Goal: Check status: Check status

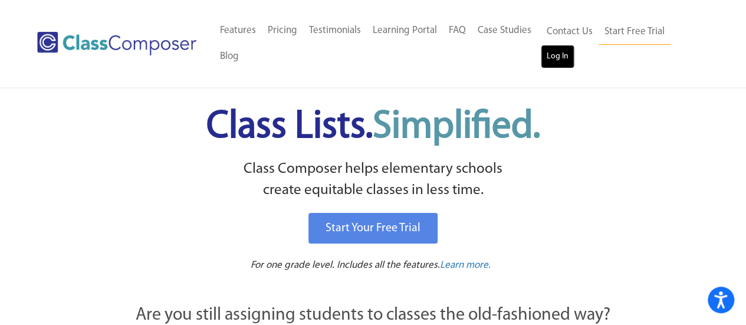
click at [556, 60] on link "Log In" at bounding box center [558, 57] width 34 height 24
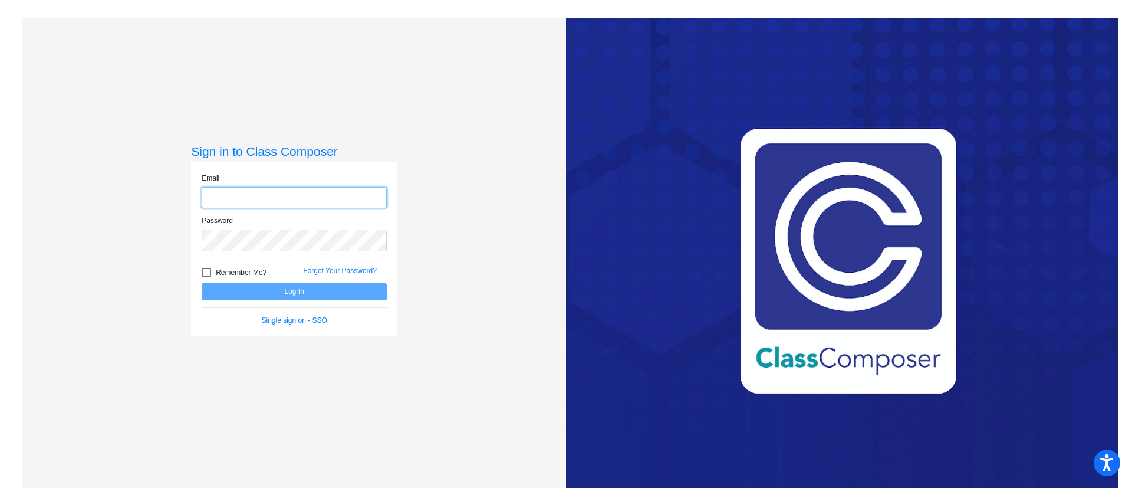
type input "[EMAIL_ADDRESS][DOMAIN_NAME]"
click at [326, 293] on button "Log In" at bounding box center [294, 291] width 185 height 17
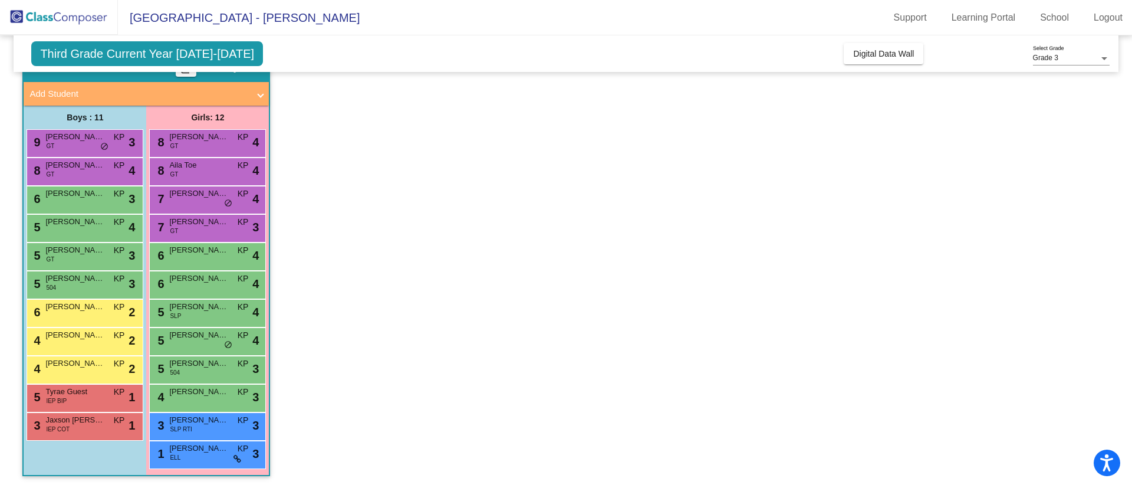
scroll to position [99, 0]
click at [215, 55] on span "Third Grade Current Year [DATE]-[DATE]" at bounding box center [147, 53] width 232 height 25
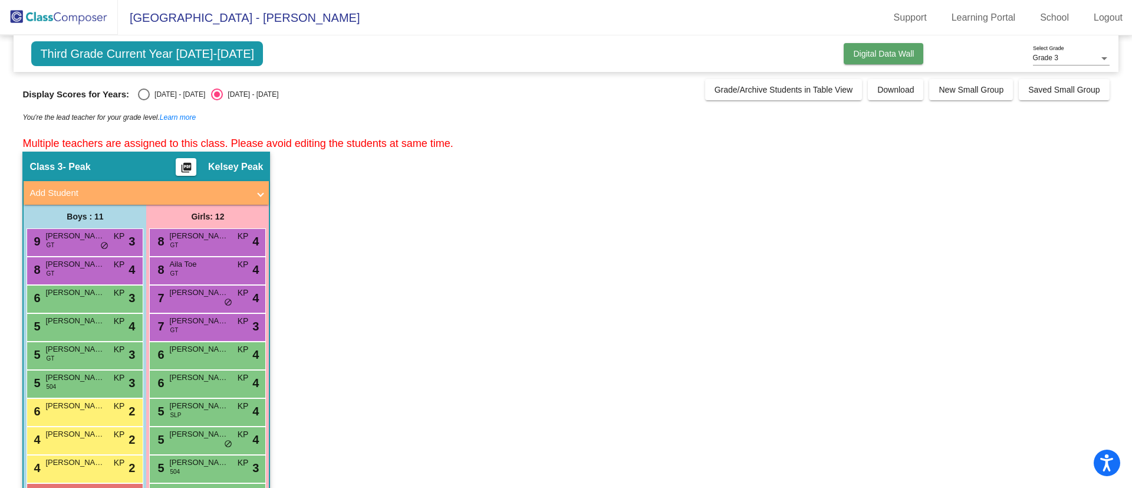
click at [901, 54] on span "Digital Data Wall" at bounding box center [883, 53] width 61 height 9
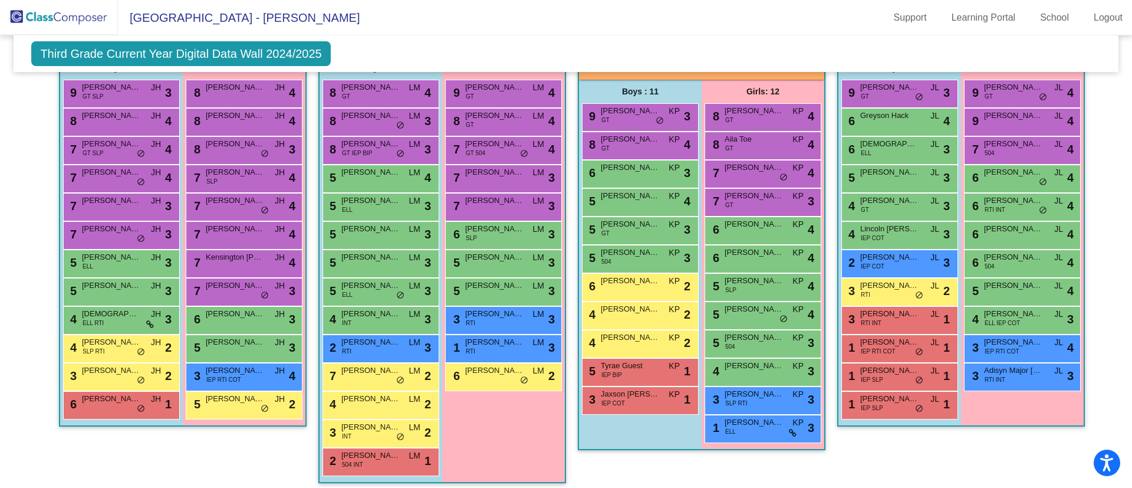
scroll to position [323, 0]
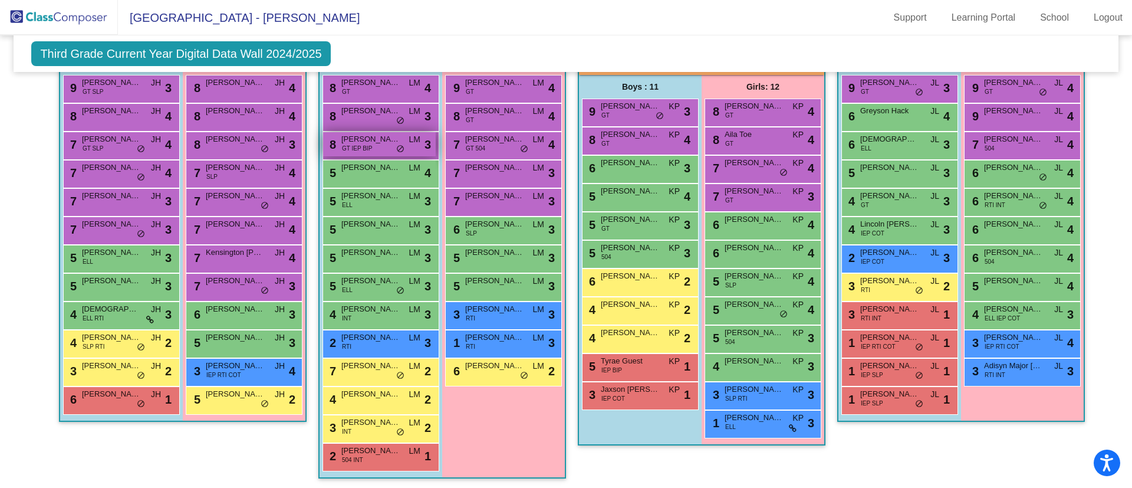
click at [392, 136] on span "[PERSON_NAME]" at bounding box center [371, 139] width 59 height 12
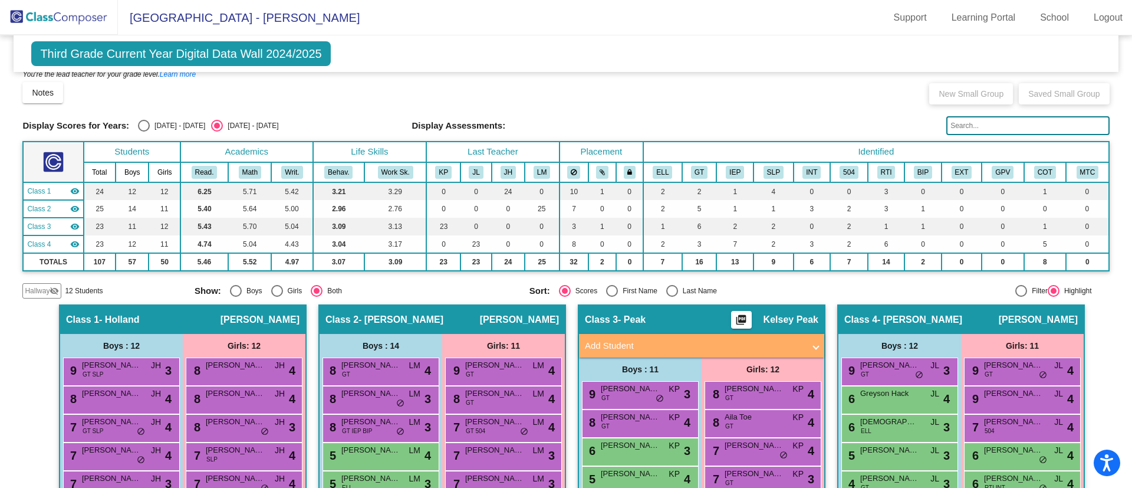
scroll to position [0, 0]
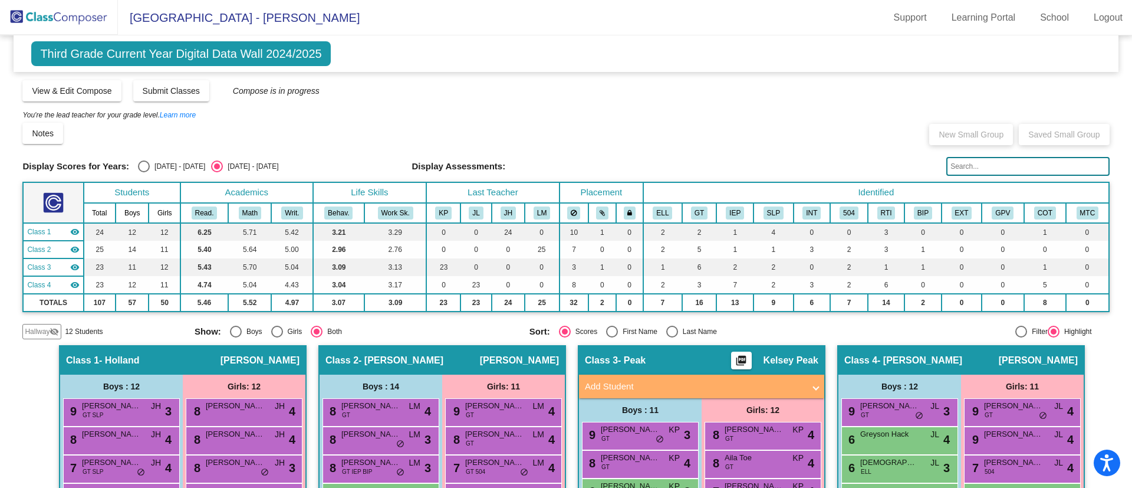
click at [170, 165] on div "[DATE] - [DATE]" at bounding box center [177, 166] width 55 height 11
click at [144, 172] on input "[DATE] - [DATE]" at bounding box center [143, 172] width 1 height 1
radio input "true"
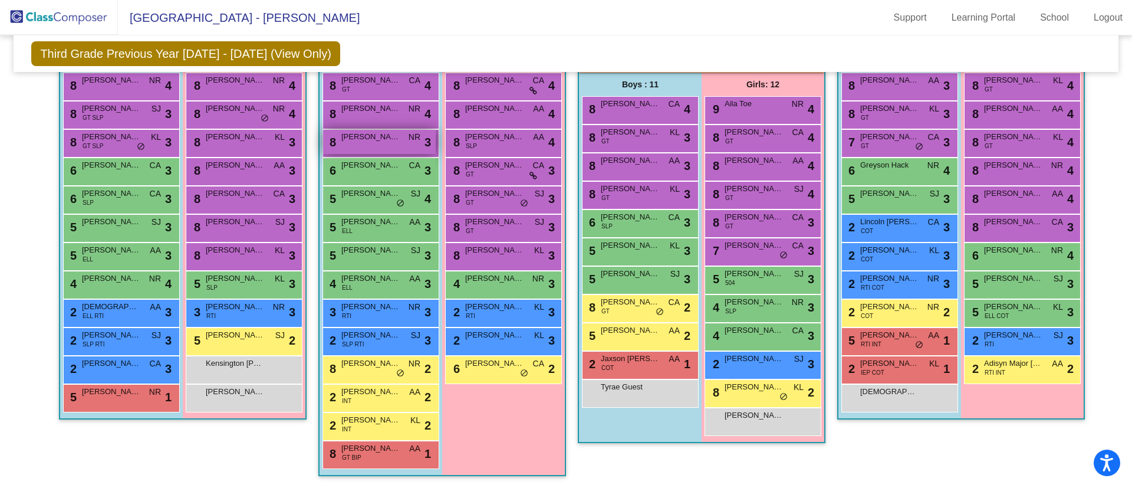
scroll to position [301, 0]
click at [375, 455] on div "8 [PERSON_NAME] GT BIP AA lock do_not_disturb_alt 1" at bounding box center [379, 454] width 113 height 24
